Goal: Task Accomplishment & Management: Use online tool/utility

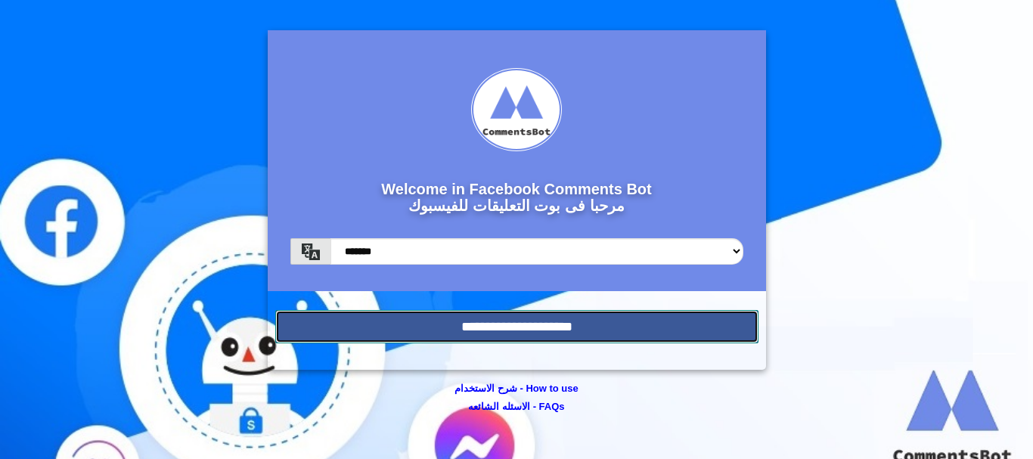
click at [541, 323] on input "**********" at bounding box center [516, 326] width 483 height 33
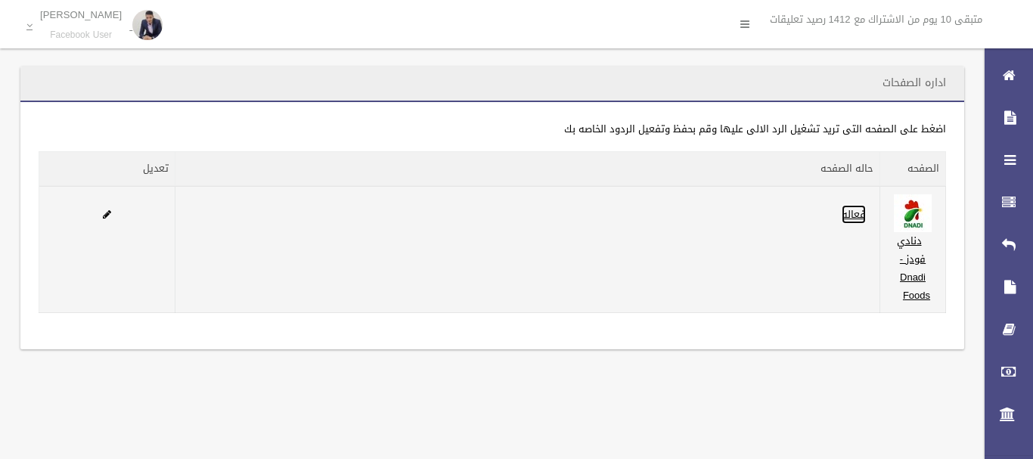
click at [854, 213] on link "فعاله" at bounding box center [854, 214] width 24 height 19
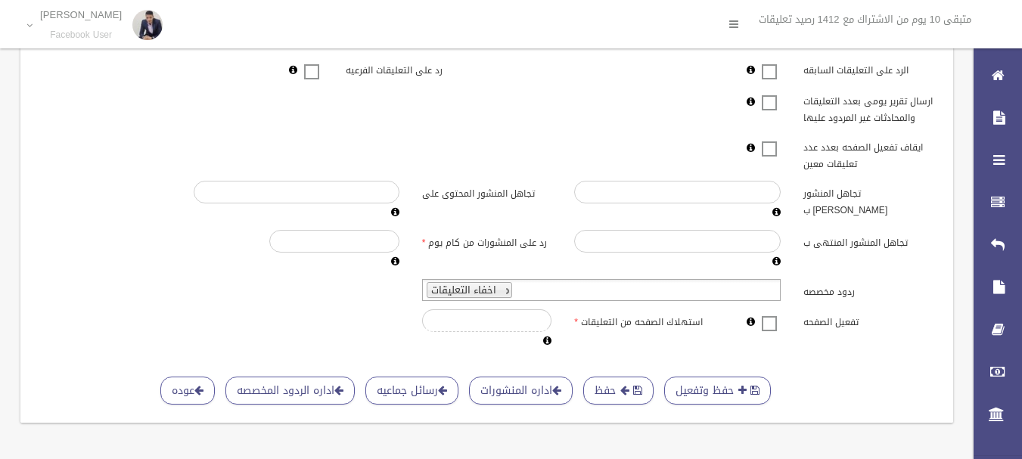
scroll to position [476, 0]
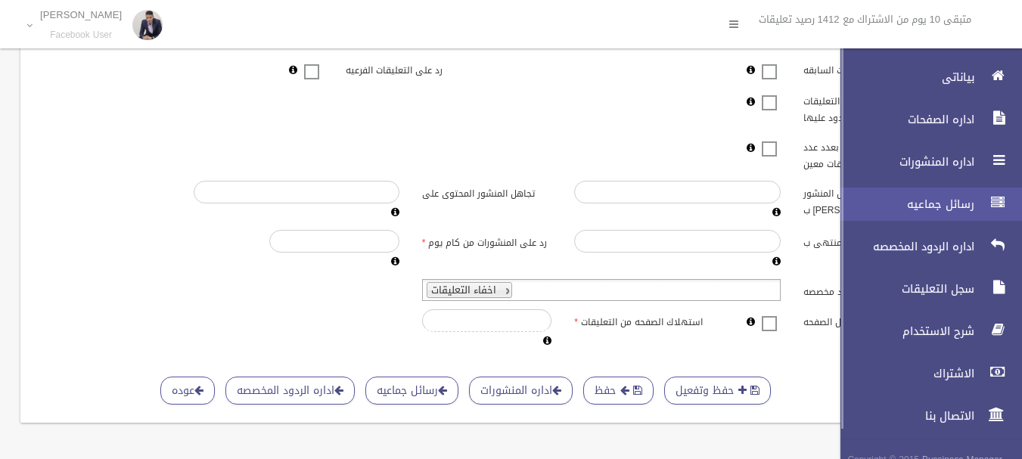
click at [957, 201] on span "رسائل جماعيه" at bounding box center [902, 204] width 151 height 15
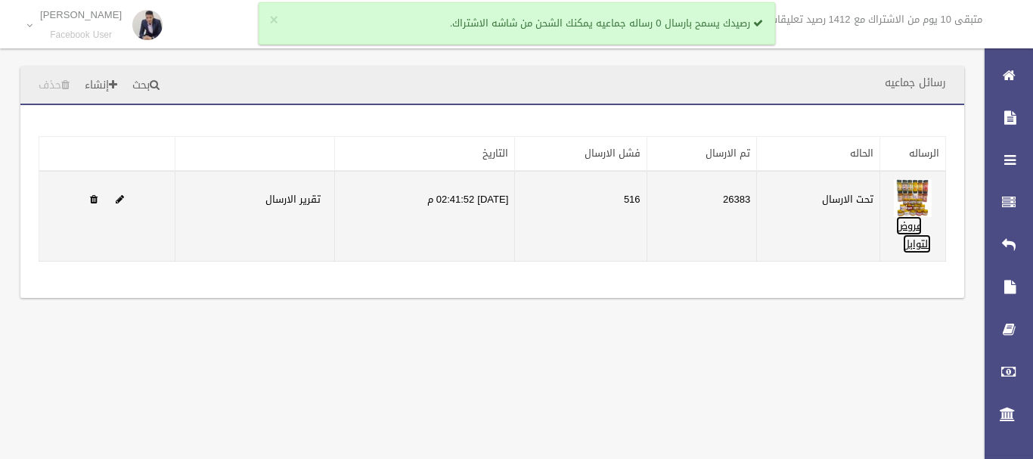
click at [914, 228] on link "عروض التوابل" at bounding box center [913, 234] width 35 height 37
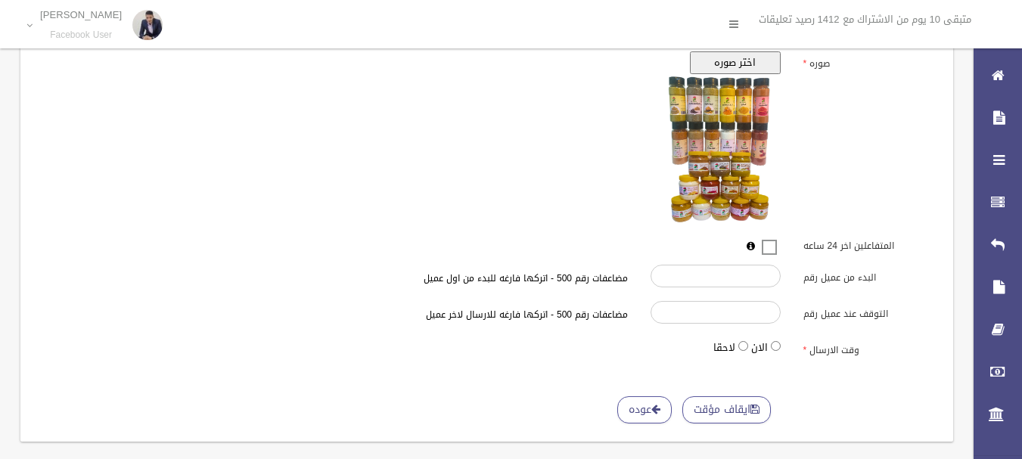
scroll to position [500, 0]
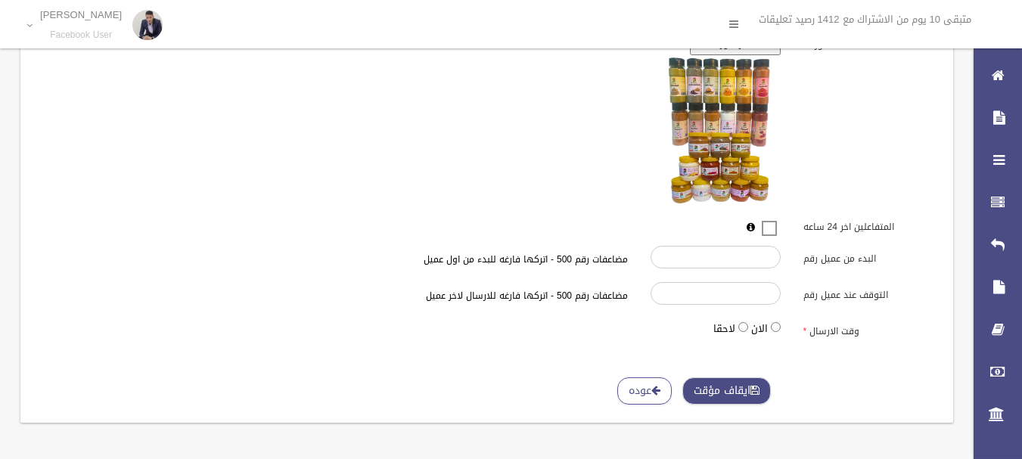
click at [736, 392] on button "ايقاف مؤقت" at bounding box center [726, 391] width 88 height 28
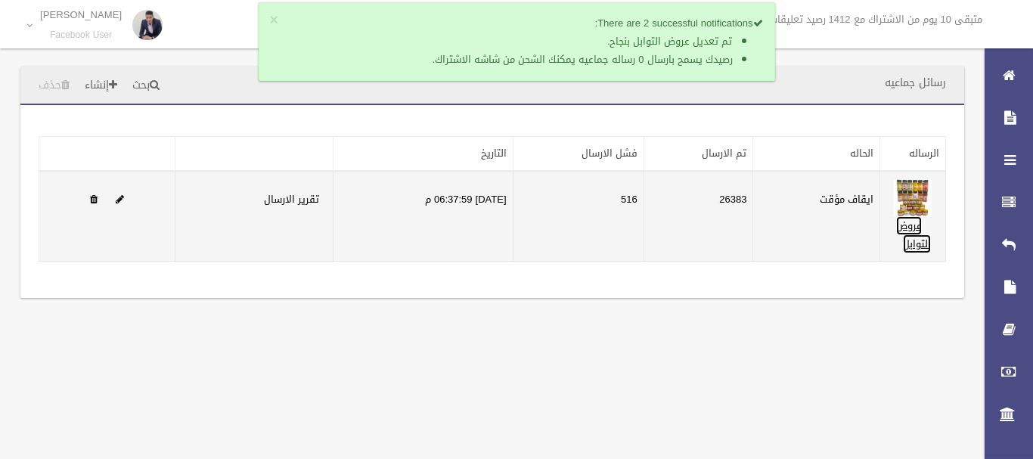
click at [914, 231] on link "عروض التوابل" at bounding box center [913, 234] width 35 height 37
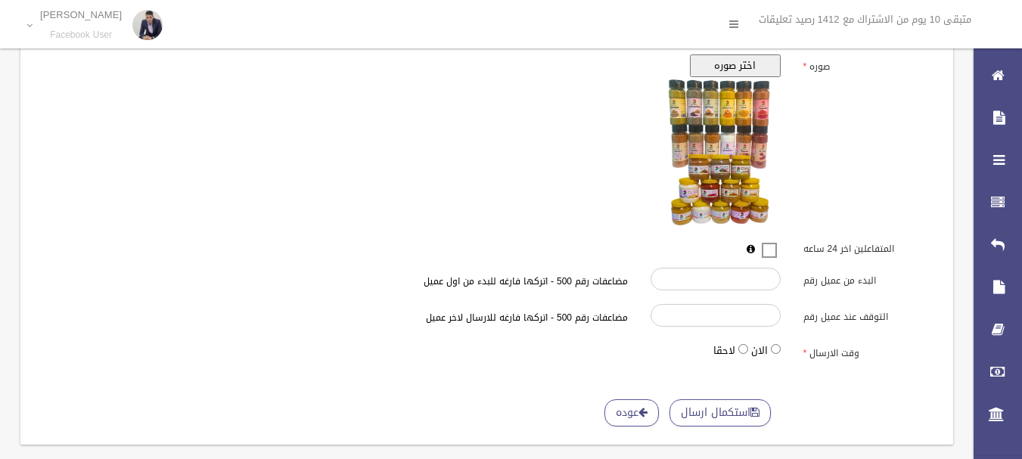
scroll to position [500, 0]
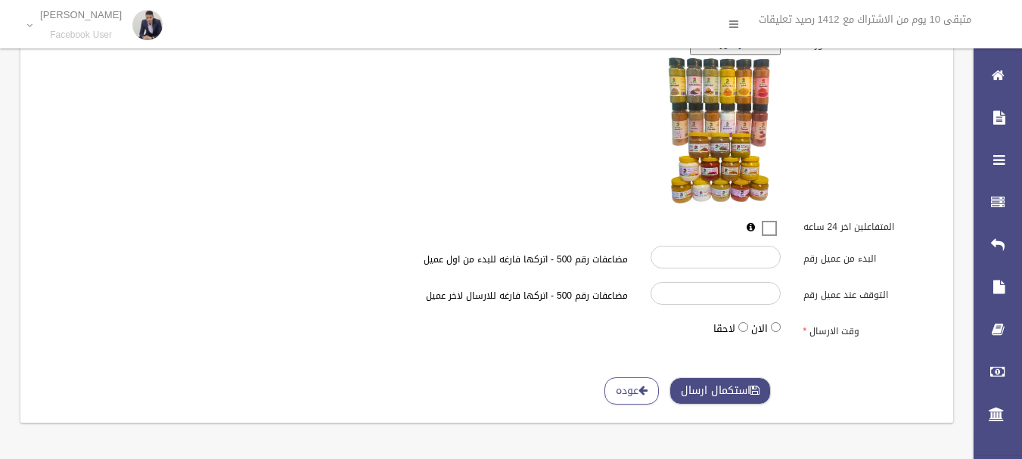
click at [717, 392] on button "استكمال ارسال" at bounding box center [719, 391] width 101 height 28
